Goal: Find specific page/section: Find specific page/section

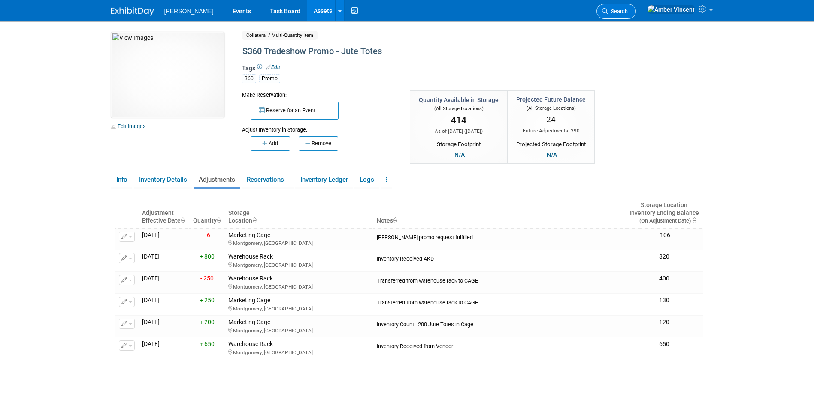
click at [628, 12] on span "Search" at bounding box center [618, 11] width 20 height 6
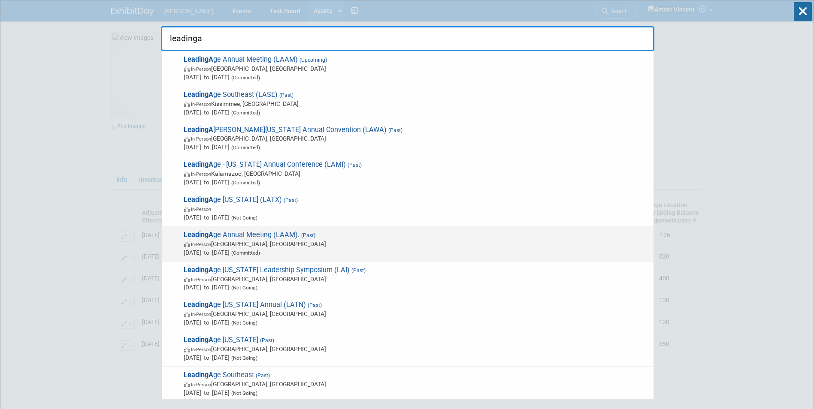
type input "leadinga"
click at [260, 250] on span "(Committed)" at bounding box center [245, 253] width 30 height 6
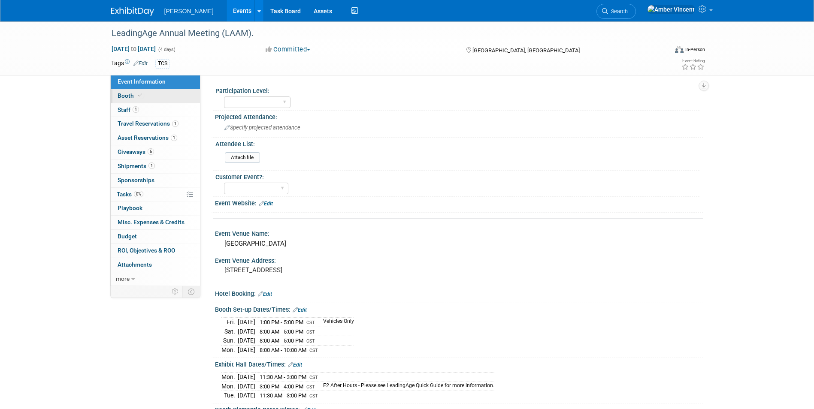
click at [141, 96] on span at bounding box center [140, 95] width 8 height 6
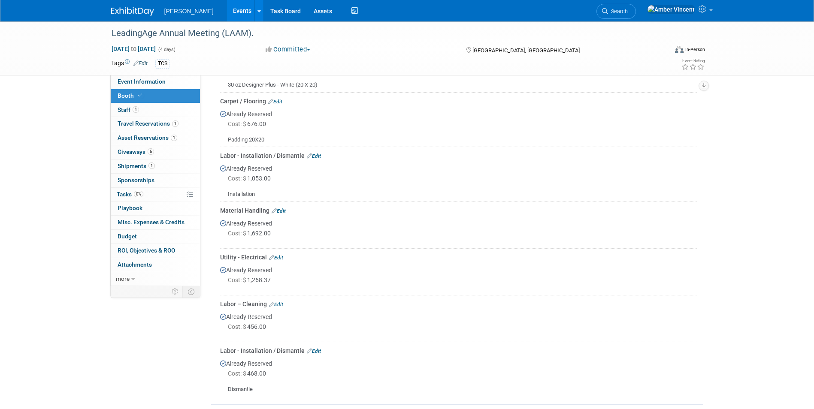
scroll to position [300, 0]
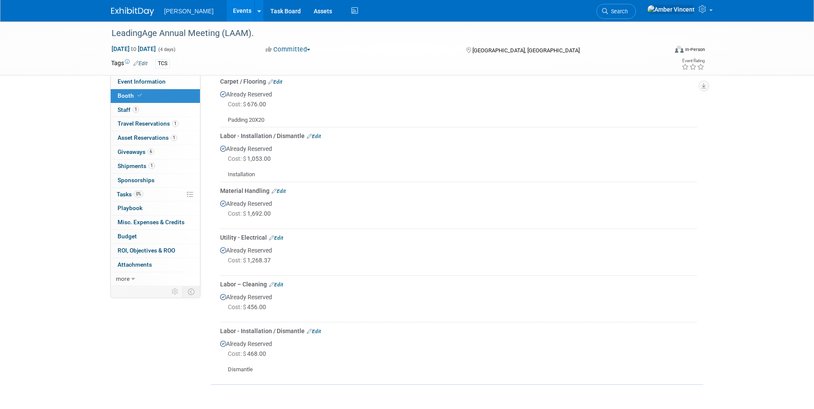
click at [235, 251] on div "Already Reserved Cost: $ 1,268.37" at bounding box center [458, 257] width 477 height 30
click at [258, 262] on span "Cost: $ 1,268.37" at bounding box center [251, 260] width 46 height 7
click at [279, 234] on div "Utility - Electrical Edit" at bounding box center [458, 237] width 477 height 9
click at [285, 237] on div "Utility - Electrical Edit" at bounding box center [458, 237] width 477 height 9
click at [230, 237] on div "Utility - Electrical Edit" at bounding box center [458, 237] width 477 height 9
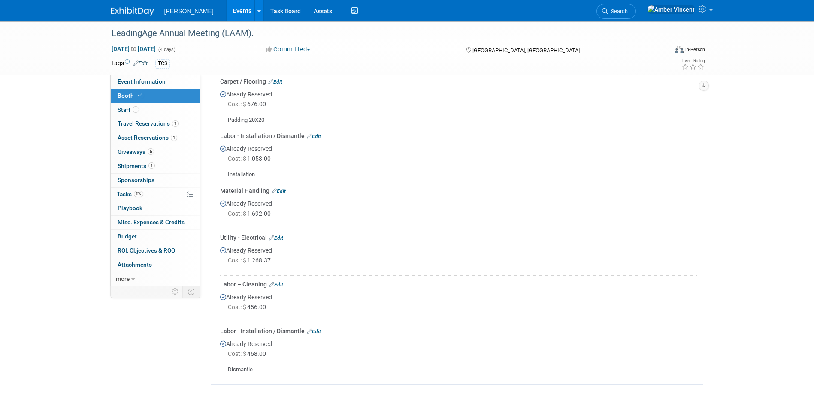
click at [276, 236] on link "Edit" at bounding box center [276, 238] width 14 height 6
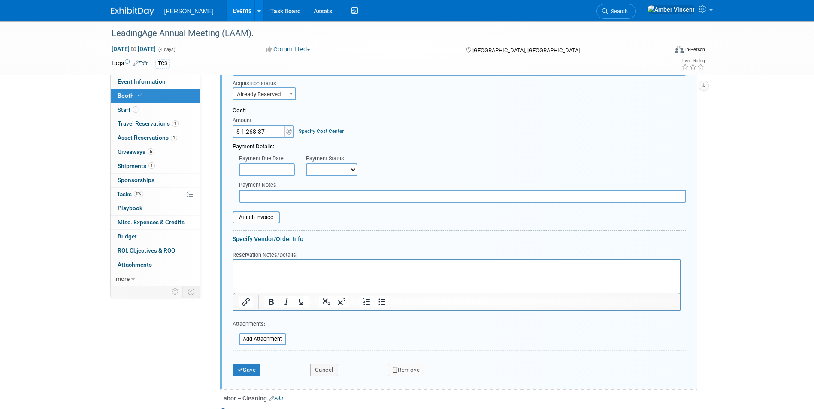
scroll to position [518, 0]
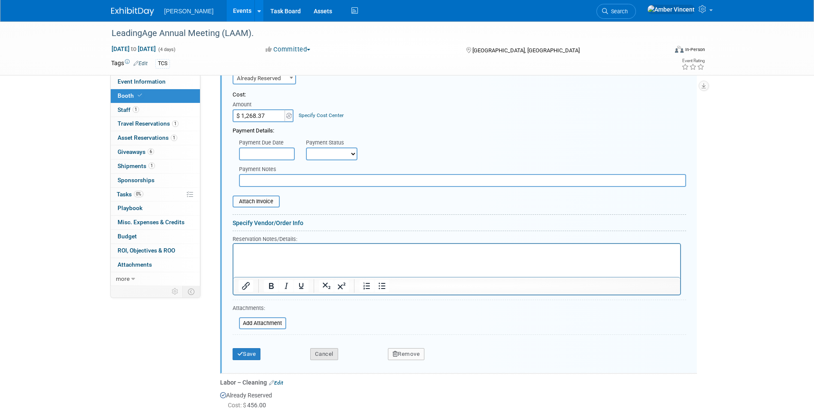
click at [319, 356] on button "Cancel" at bounding box center [324, 354] width 28 height 12
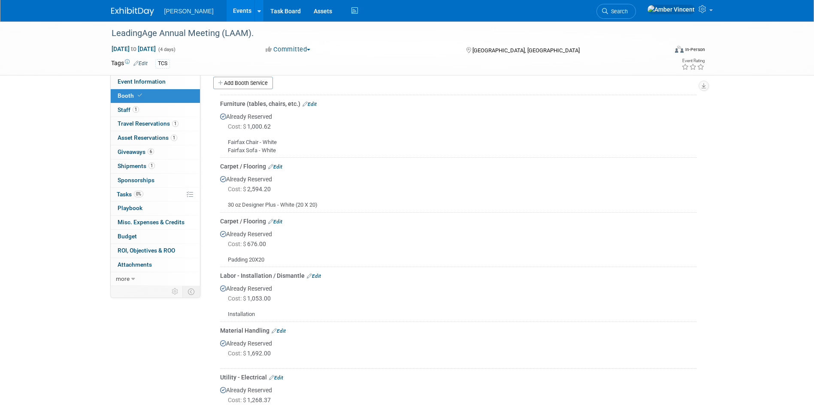
scroll to position [155, 0]
